Goal: Browse casually: Explore the website without a specific task or goal

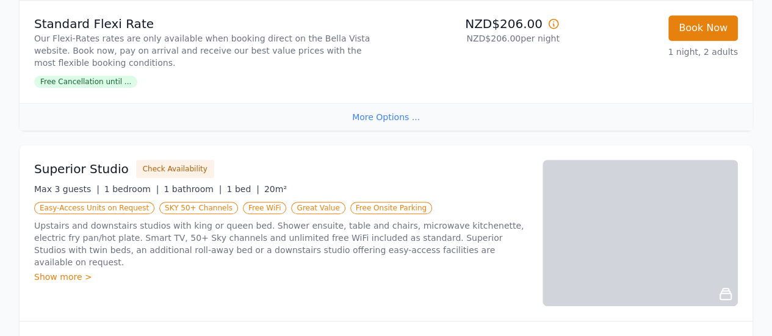
scroll to position [489, 0]
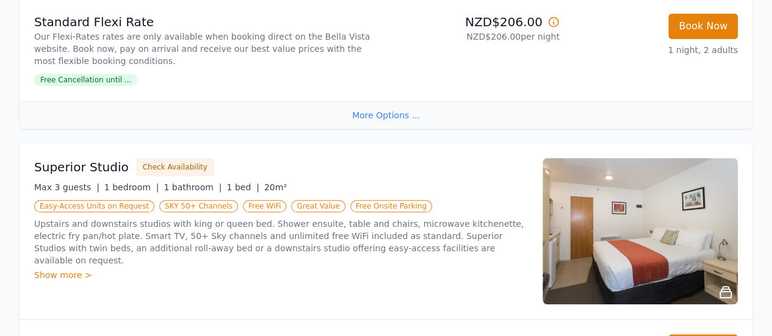
click at [70, 269] on div "Show more >" at bounding box center [281, 275] width 494 height 12
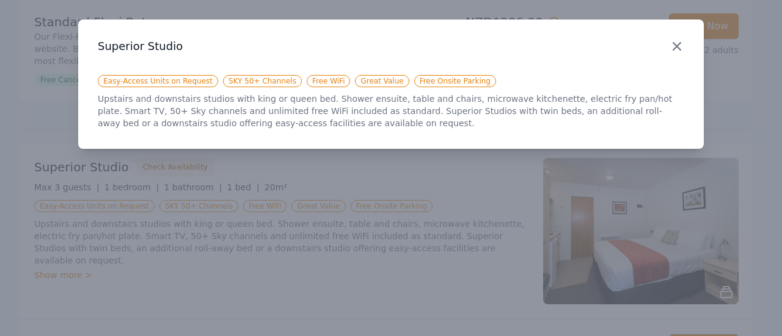
click at [679, 49] on icon "button" at bounding box center [676, 46] width 7 height 7
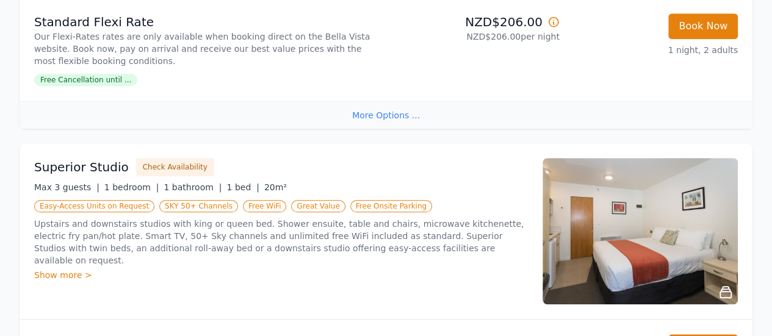
click at [67, 269] on div "Show more >" at bounding box center [281, 275] width 494 height 12
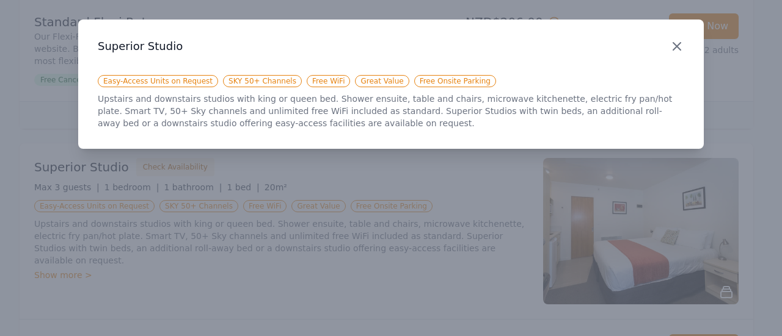
click at [677, 46] on icon "button" at bounding box center [676, 46] width 7 height 7
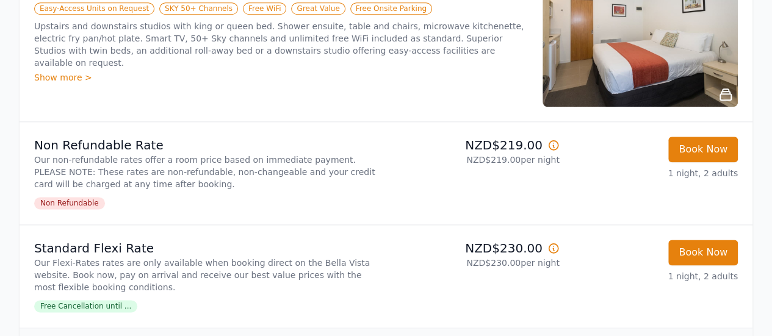
scroll to position [550, 0]
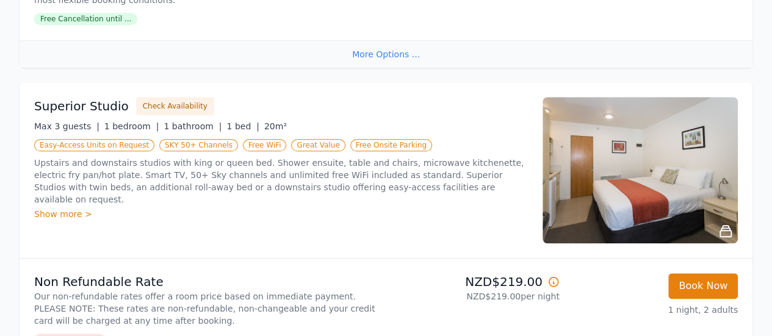
click at [67, 208] on div "Show more >" at bounding box center [281, 214] width 494 height 12
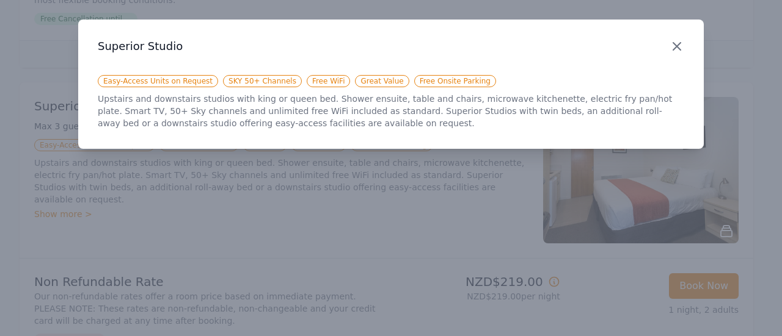
click at [671, 44] on icon "button" at bounding box center [676, 46] width 15 height 15
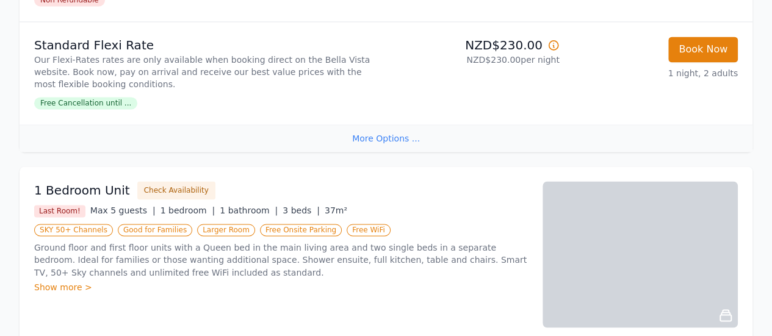
scroll to position [916, 0]
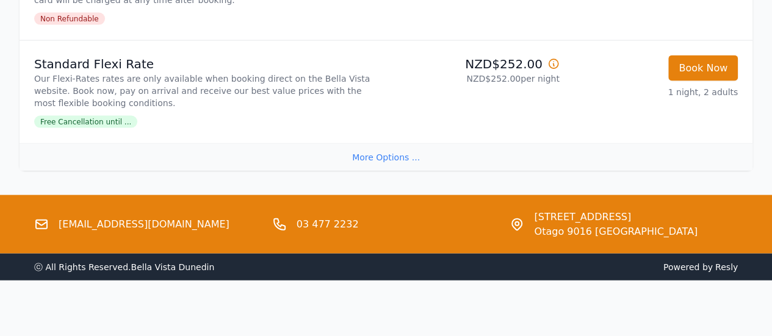
click at [392, 158] on div "More Options ..." at bounding box center [386, 157] width 733 height 27
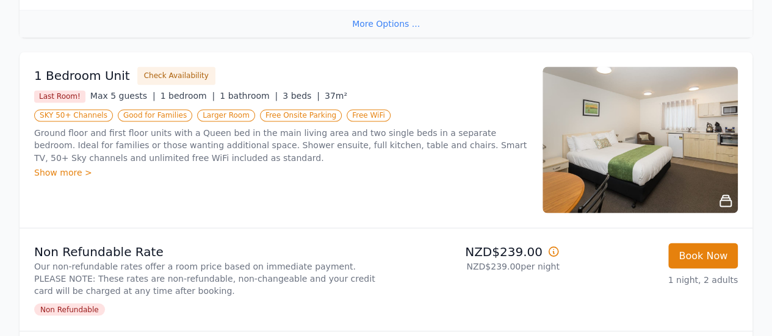
scroll to position [1023, 0]
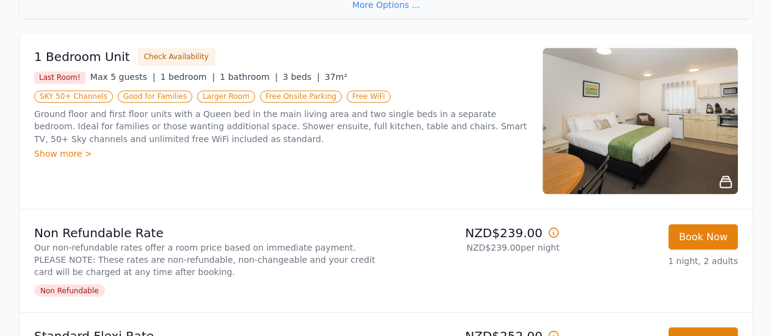
click at [76, 153] on div "Show more >" at bounding box center [281, 153] width 494 height 12
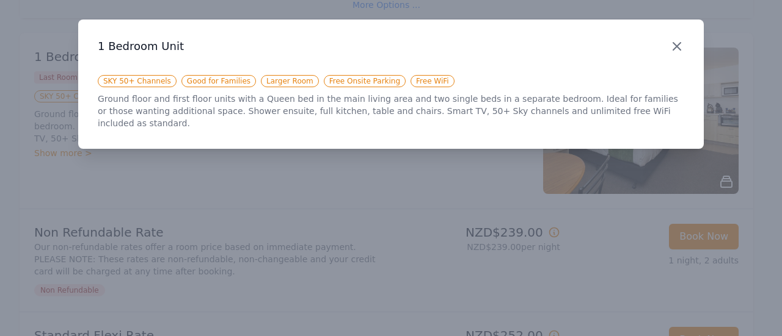
click at [673, 42] on icon "button" at bounding box center [676, 46] width 15 height 15
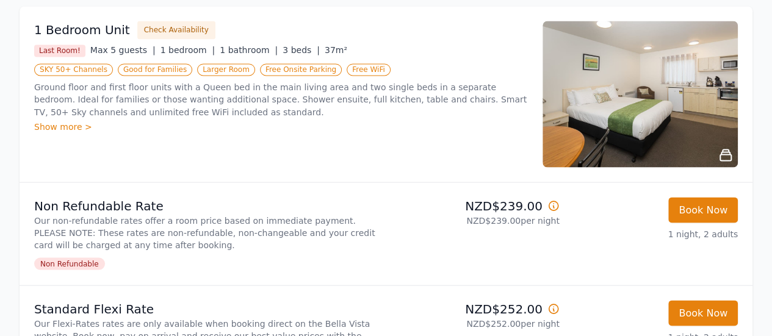
scroll to position [1085, 0]
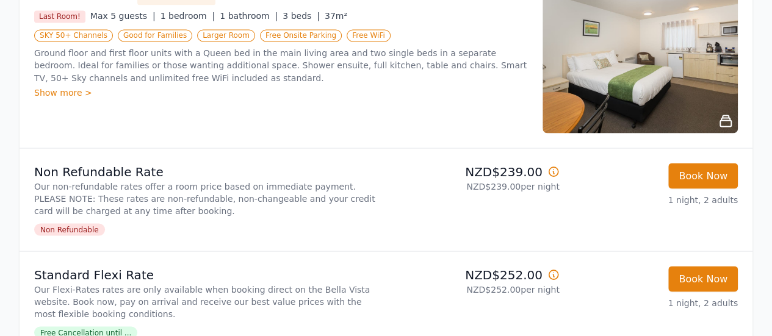
click at [551, 172] on icon at bounding box center [554, 171] width 12 height 12
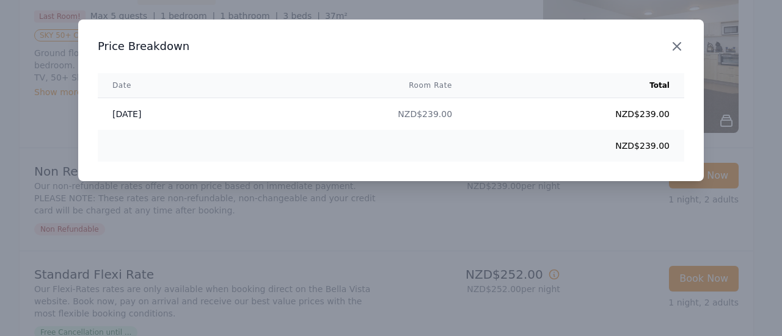
click at [682, 45] on icon "button" at bounding box center [676, 46] width 15 height 15
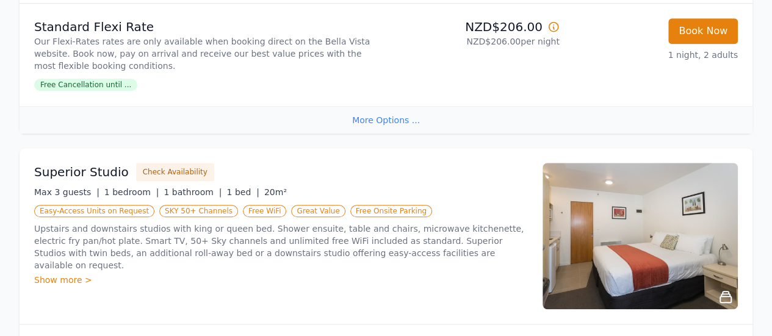
scroll to position [489, 0]
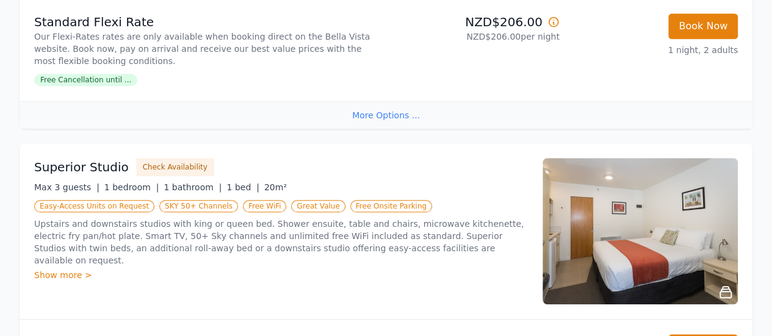
click at [64, 269] on div "Show more >" at bounding box center [281, 275] width 494 height 12
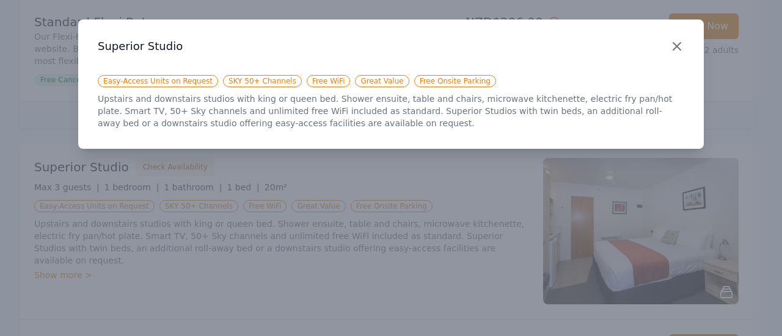
click at [682, 46] on icon "button" at bounding box center [676, 46] width 15 height 15
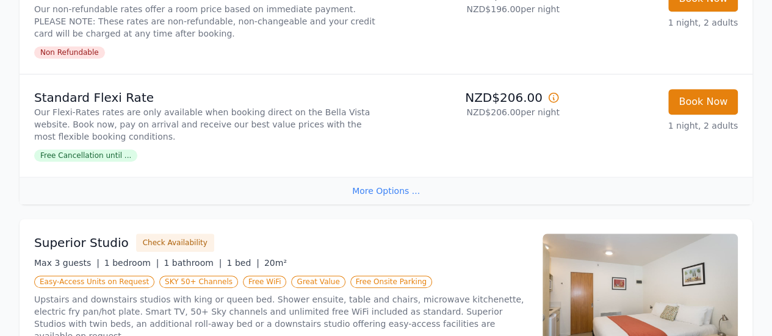
scroll to position [352, 0]
